Goal: Check status

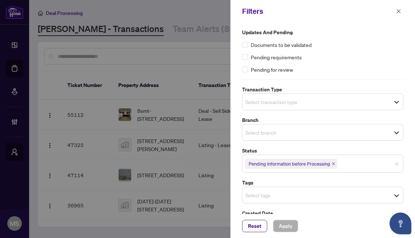
click at [337, 166] on span "Pending Information before Processing" at bounding box center [291, 164] width 92 height 10
click at [154, 129] on div at bounding box center [207, 119] width 415 height 238
click at [395, 12] on button "button" at bounding box center [398, 11] width 9 height 9
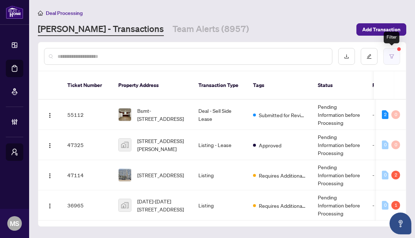
click at [390, 64] on button "button" at bounding box center [391, 56] width 17 height 17
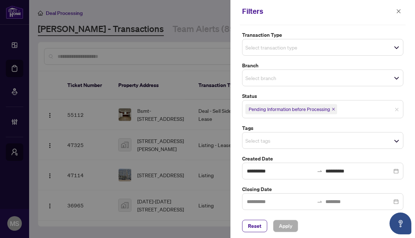
scroll to position [56, 0]
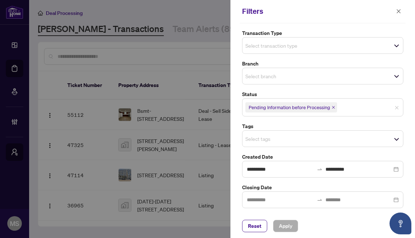
click at [180, 142] on div at bounding box center [207, 119] width 415 height 238
click at [398, 8] on span "button" at bounding box center [398, 11] width 5 height 12
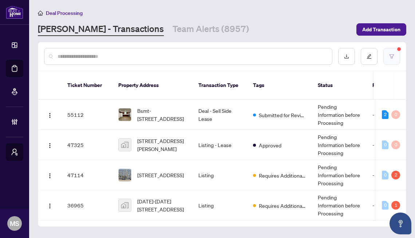
click at [390, 50] on button "button" at bounding box center [391, 56] width 17 height 17
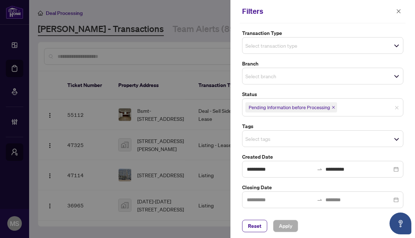
click at [335, 107] on icon "close" at bounding box center [334, 108] width 4 height 4
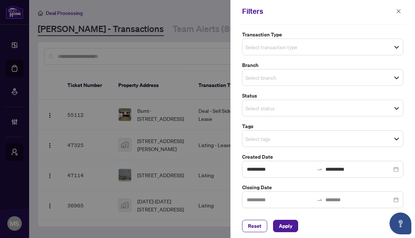
scroll to position [55, 0]
click at [396, 109] on div "Select status Select All 1 Draft New Submission - Processing Pending Pending In…" at bounding box center [322, 108] width 161 height 17
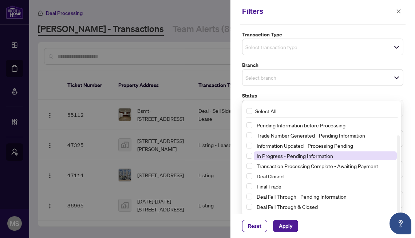
scroll to position [19, 0]
click at [189, 165] on div at bounding box center [207, 119] width 415 height 238
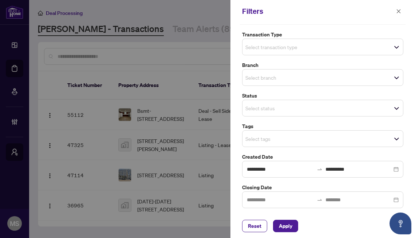
scroll to position [0, 0]
click at [269, 107] on div "Select status Select All New Submission - Processing Pending Pending Informatio…" at bounding box center [322, 108] width 161 height 17
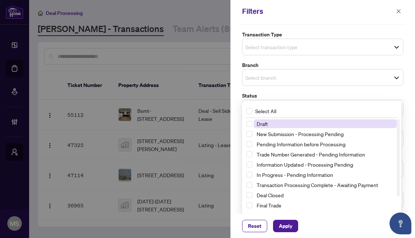
click at [96, 121] on div at bounding box center [207, 119] width 415 height 238
click at [279, 108] on div "Select status Select All 1 Draft New Submission - Processing Pending Pending In…" at bounding box center [322, 108] width 161 height 17
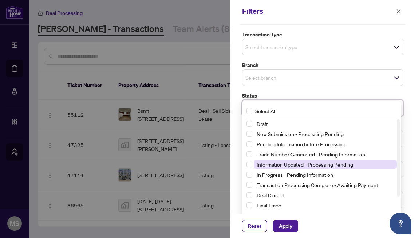
scroll to position [19, 0]
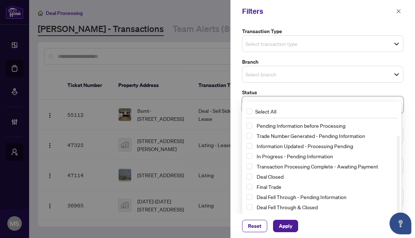
click at [153, 146] on div at bounding box center [207, 119] width 415 height 238
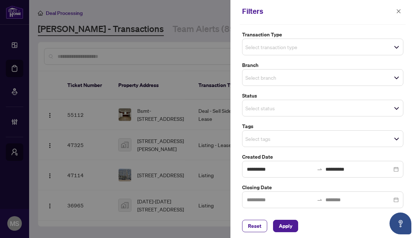
scroll to position [55, 0]
click at [269, 115] on div "Select status Select All New Submission - Processing Pending Pending Informatio…" at bounding box center [322, 108] width 161 height 17
click at [157, 161] on div at bounding box center [207, 119] width 415 height 238
click at [270, 102] on div "Select status Select All Draft New Submission - Processing Pending Pending Info…" at bounding box center [322, 108] width 161 height 17
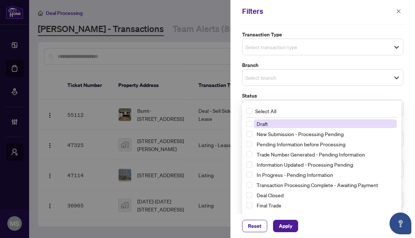
click at [167, 133] on div at bounding box center [207, 119] width 415 height 238
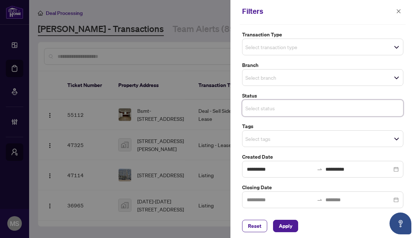
click at [279, 106] on div "Select status Select All 1 Draft New Submission - Processing Pending Pending In…" at bounding box center [322, 108] width 161 height 17
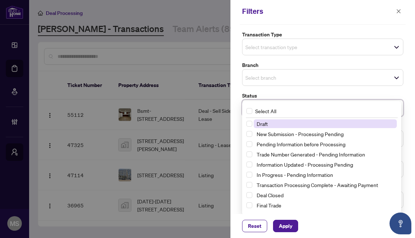
click at [125, 120] on div at bounding box center [207, 119] width 415 height 238
